Goal: Information Seeking & Learning: Learn about a topic

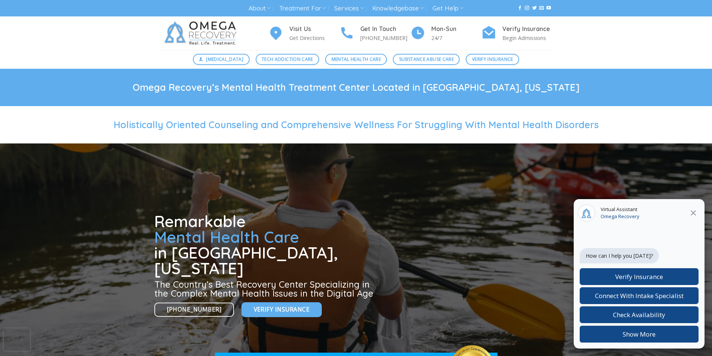
click at [696, 214] on icon at bounding box center [693, 212] width 9 height 9
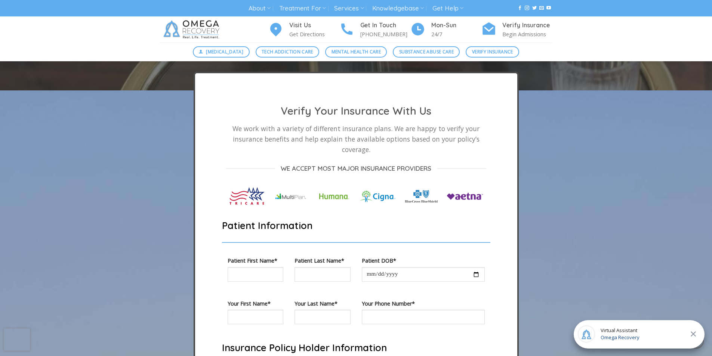
scroll to position [1827, 0]
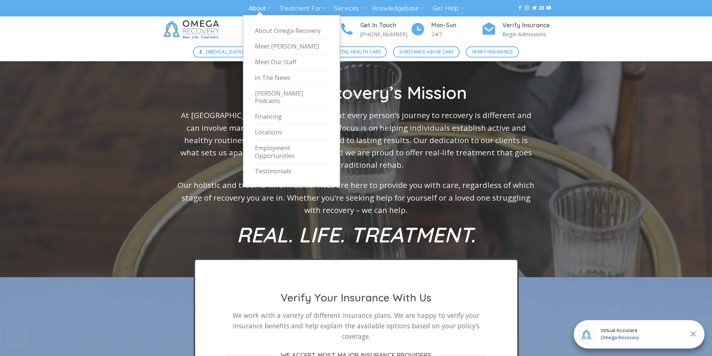
click at [269, 4] on link "About" at bounding box center [259, 8] width 22 height 14
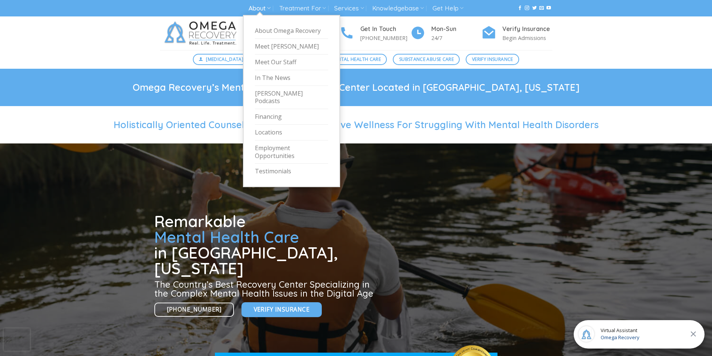
click at [262, 8] on link "About" at bounding box center [259, 8] width 22 height 14
click at [284, 62] on link "Meet Our Staff" at bounding box center [291, 63] width 73 height 16
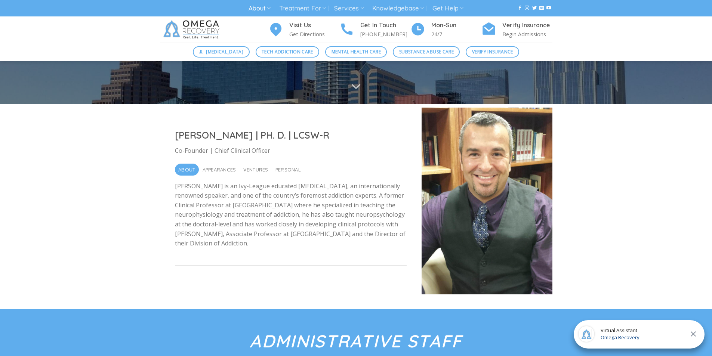
scroll to position [149, 0]
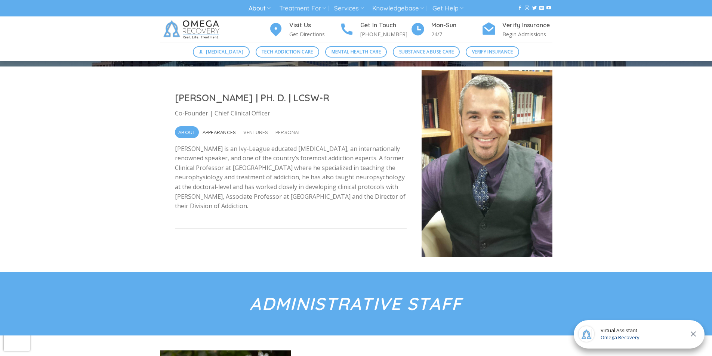
click at [224, 133] on span "Appearances" at bounding box center [219, 132] width 34 height 12
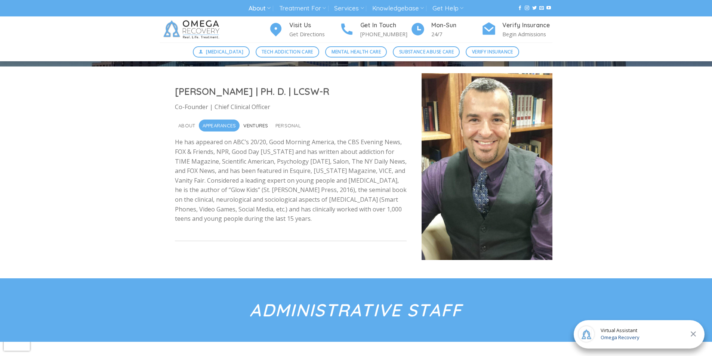
click at [250, 122] on span "Ventures" at bounding box center [255, 126] width 25 height 12
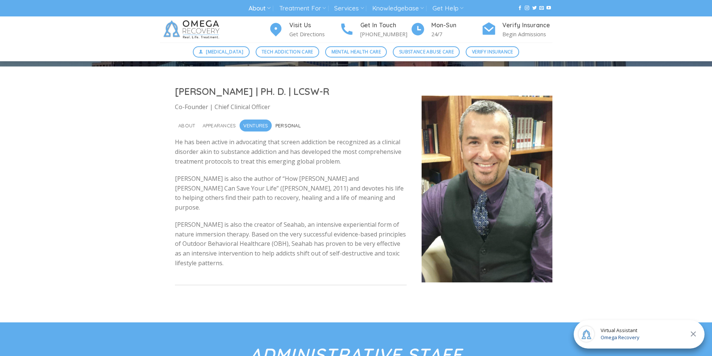
click at [281, 124] on span "Personal" at bounding box center [287, 126] width 25 height 12
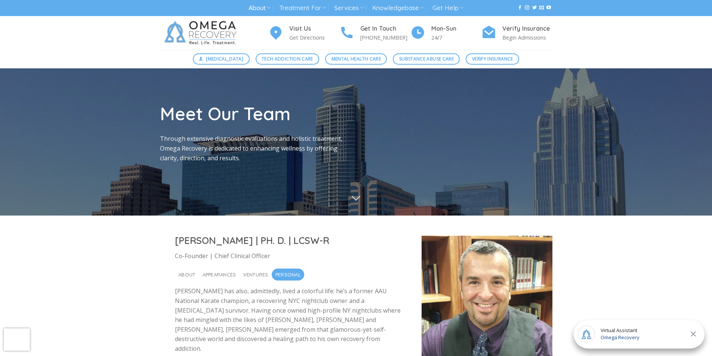
scroll to position [0, 0]
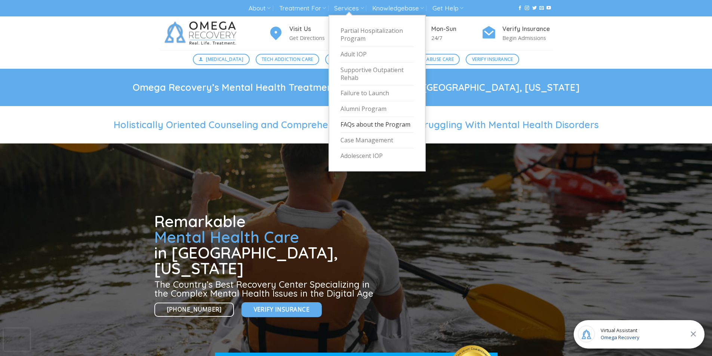
click at [355, 125] on link "FAQs about the Program" at bounding box center [376, 125] width 73 height 16
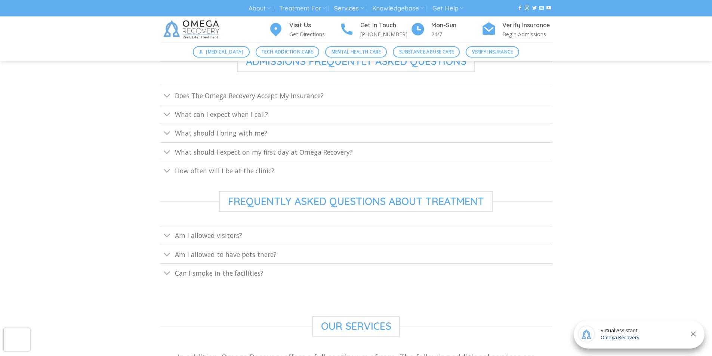
scroll to position [374, 0]
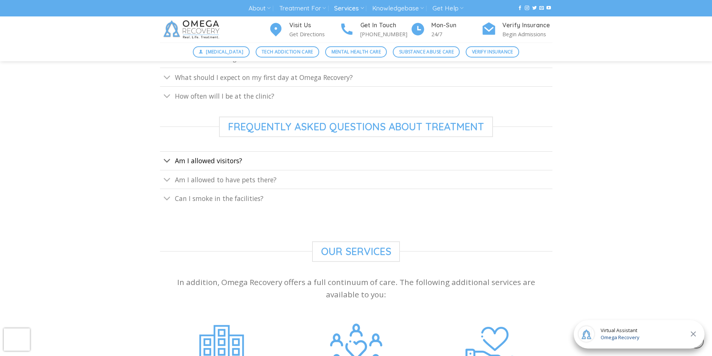
click at [187, 163] on span "Am I allowed visitors?" at bounding box center [208, 160] width 67 height 9
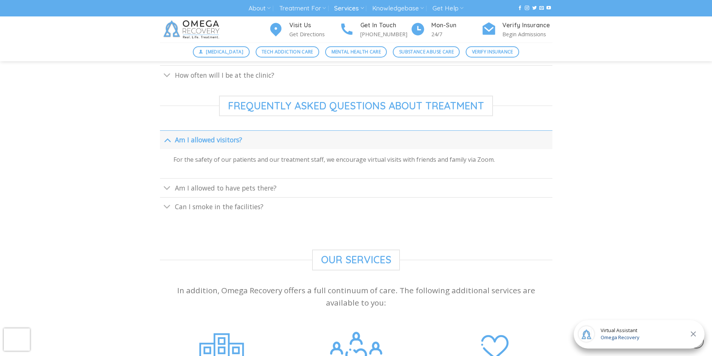
scroll to position [411, 0]
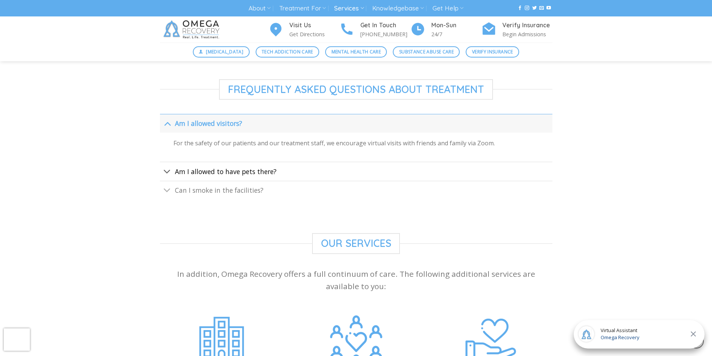
click at [186, 171] on span "Am I allowed to have pets there?" at bounding box center [226, 171] width 102 height 9
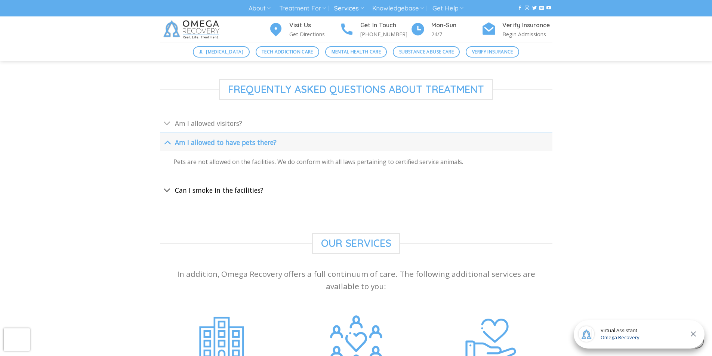
click at [184, 186] on span "Can I smoke in the facilities?" at bounding box center [219, 190] width 89 height 9
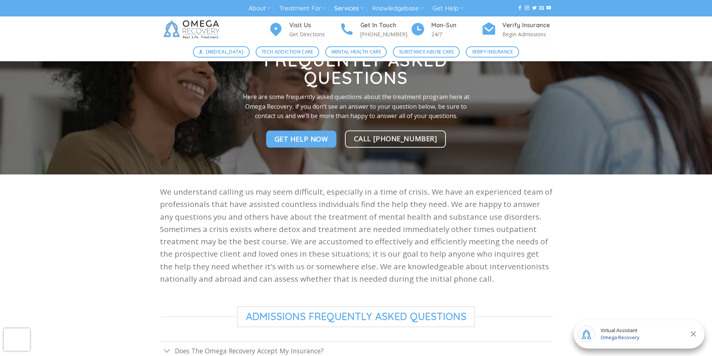
scroll to position [0, 0]
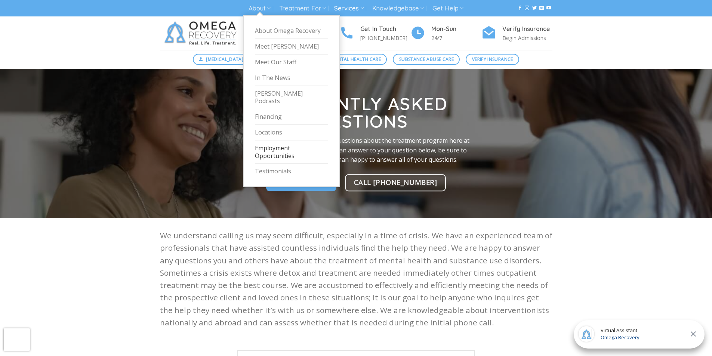
click at [272, 148] on link "Employment Opportunities" at bounding box center [291, 152] width 73 height 24
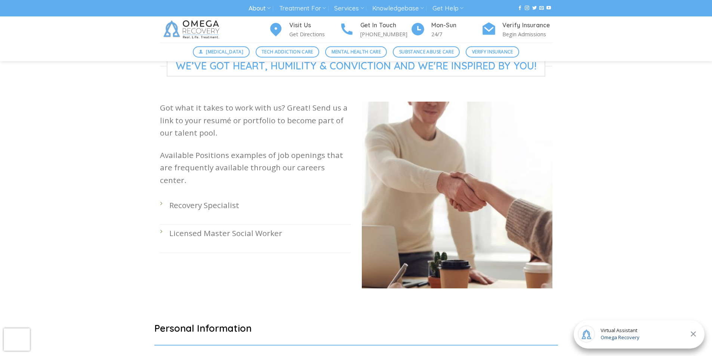
scroll to position [187, 0]
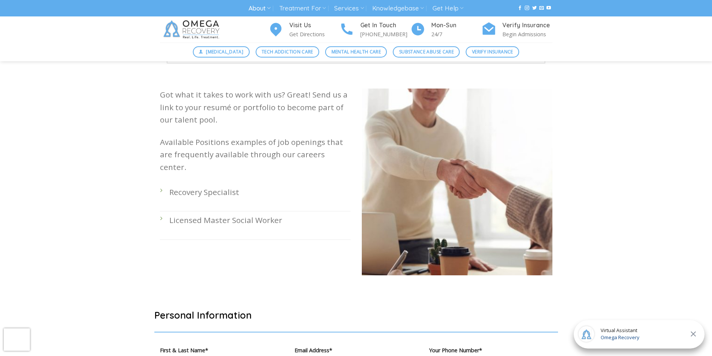
drag, startPoint x: 187, startPoint y: 211, endPoint x: 155, endPoint y: 210, distance: 31.8
click at [186, 214] on p "Licensed Master Social Worker" at bounding box center [259, 220] width 181 height 12
click at [162, 211] on li "Licensed Master Social Worker" at bounding box center [255, 225] width 191 height 28
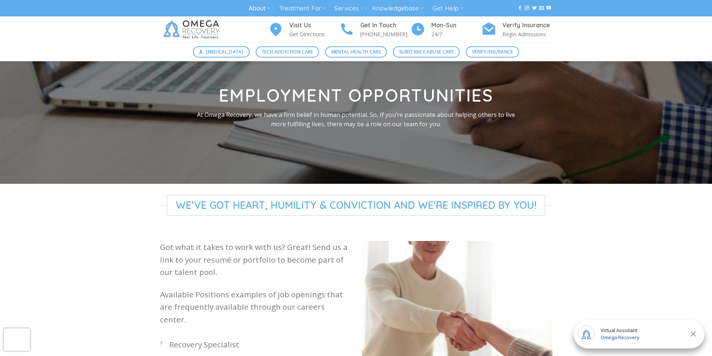
scroll to position [0, 0]
